Goal: Use online tool/utility: Utilize a website feature to perform a specific function

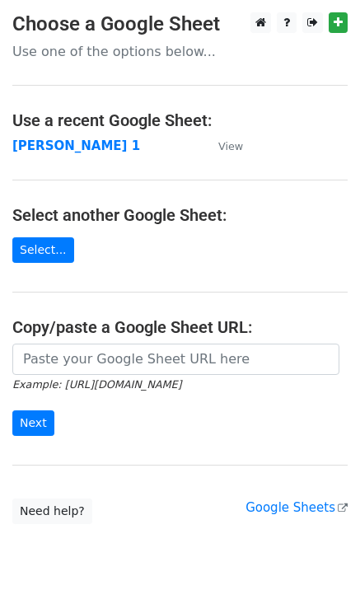
type input "[URL][DOMAIN_NAME]"
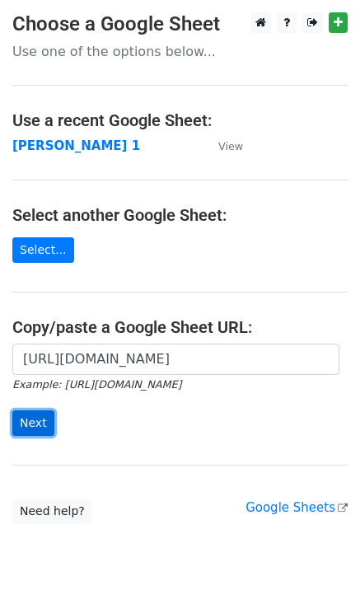
click at [35, 416] on input "Next" at bounding box center [33, 424] width 42 height 26
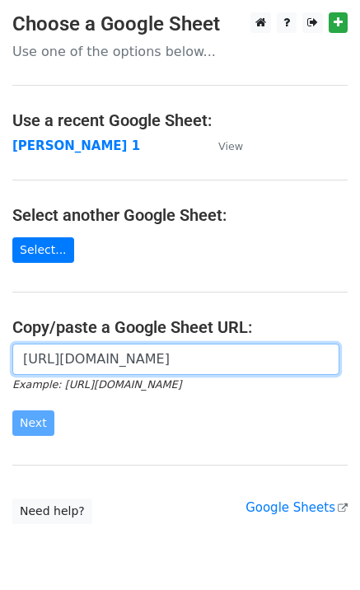
drag, startPoint x: 55, startPoint y: 365, endPoint x: 10, endPoint y: 317, distance: 65.9
click at [55, 364] on input "[URL][DOMAIN_NAME]" at bounding box center [175, 359] width 327 height 31
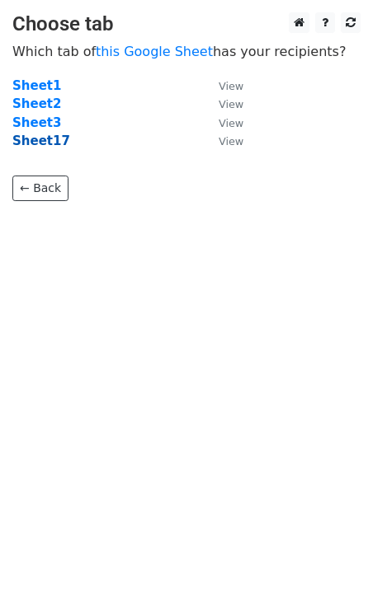
click at [24, 143] on strong "Sheet17" at bounding box center [41, 141] width 58 height 15
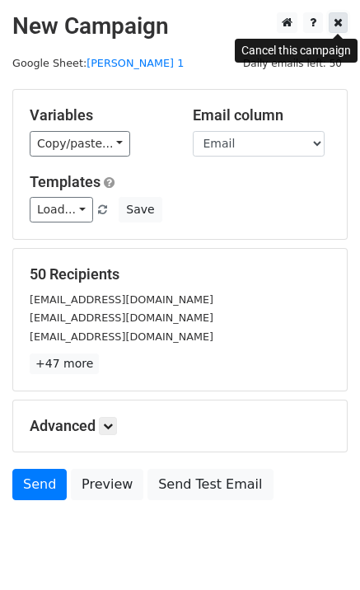
click at [345, 20] on link at bounding box center [338, 22] width 19 height 21
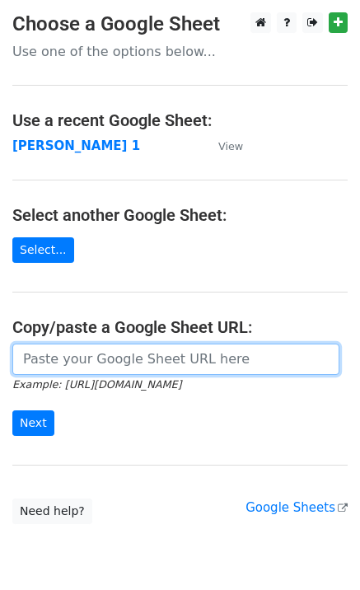
drag, startPoint x: 66, startPoint y: 367, endPoint x: 76, endPoint y: 334, distance: 34.4
click at [66, 367] on input "url" at bounding box center [175, 359] width 327 height 31
type input "[URL][DOMAIN_NAME]"
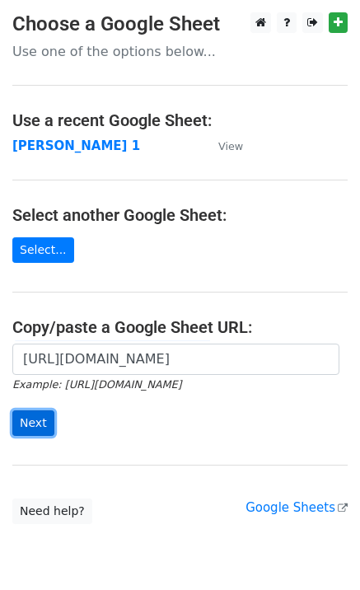
click at [22, 425] on input "Next" at bounding box center [33, 424] width 42 height 26
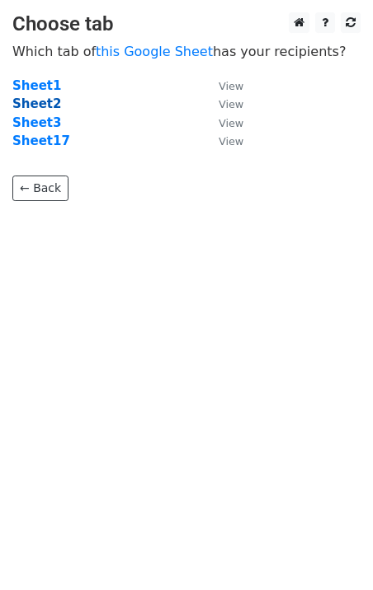
click at [49, 102] on strong "Sheet2" at bounding box center [36, 103] width 49 height 15
